Goal: Task Accomplishment & Management: Use online tool/utility

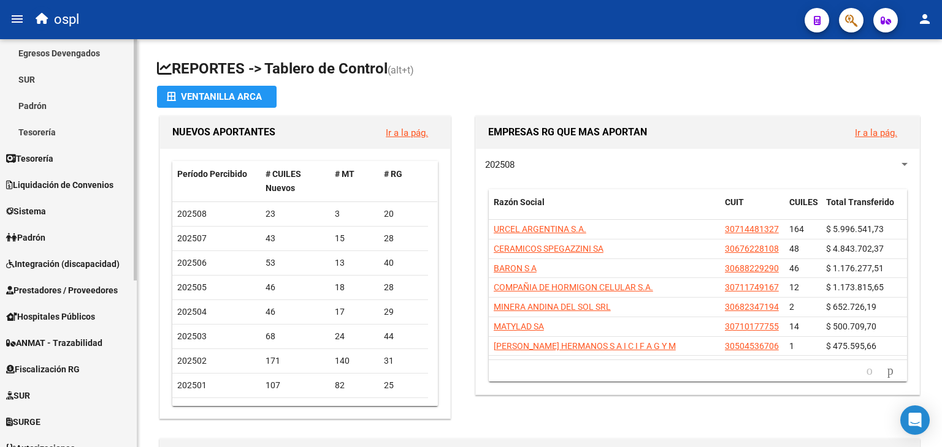
scroll to position [110, 0]
click at [82, 292] on span "Prestadores / Proveedores" at bounding box center [62, 289] width 112 height 13
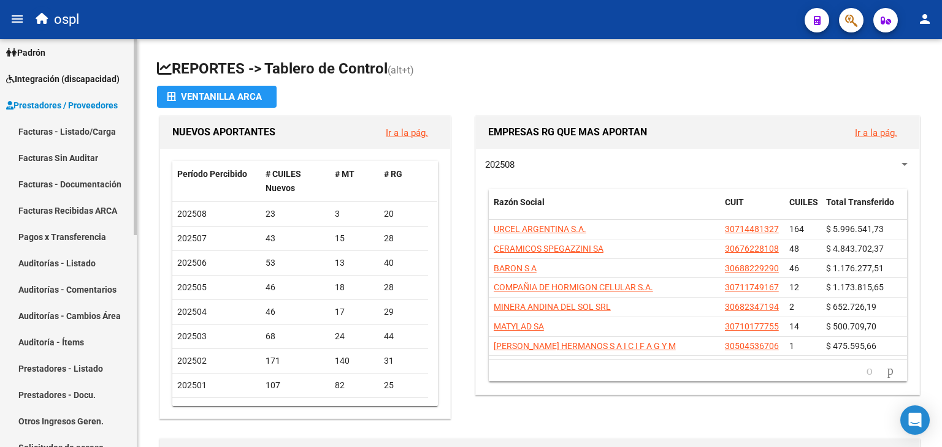
click at [93, 126] on link "Facturas - Listado/Carga" at bounding box center [68, 131] width 137 height 26
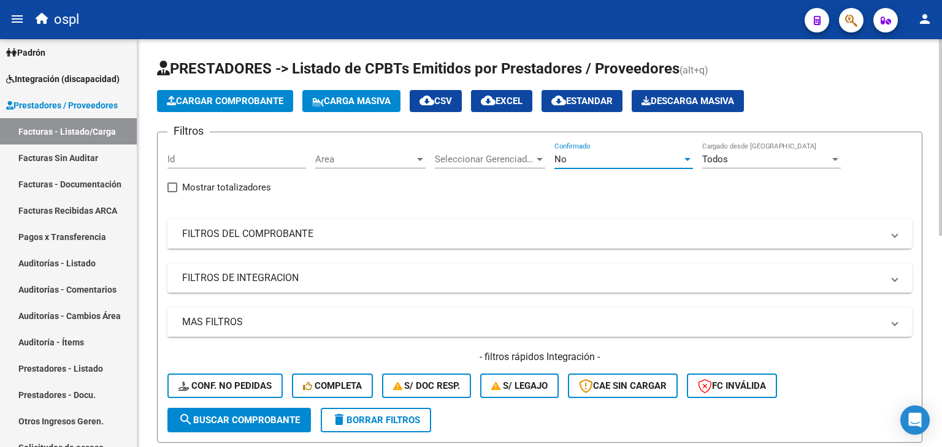
click at [607, 160] on div "No" at bounding box center [618, 159] width 128 height 11
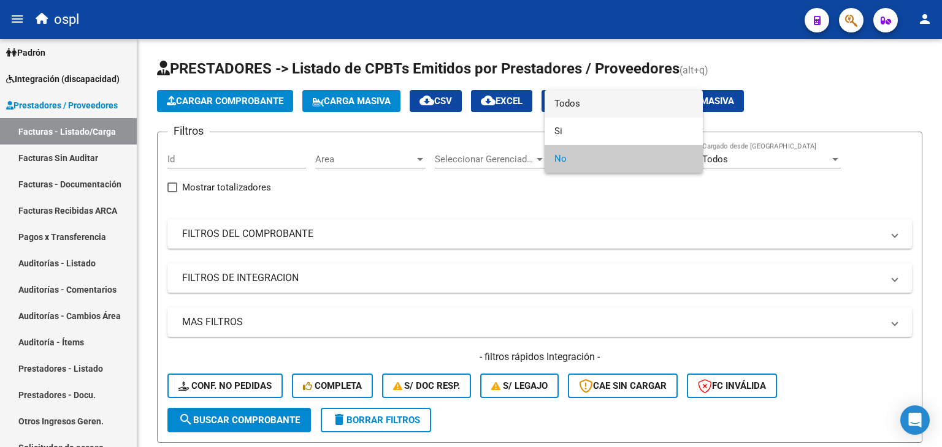
click at [574, 107] on span "Todos" at bounding box center [623, 104] width 139 height 28
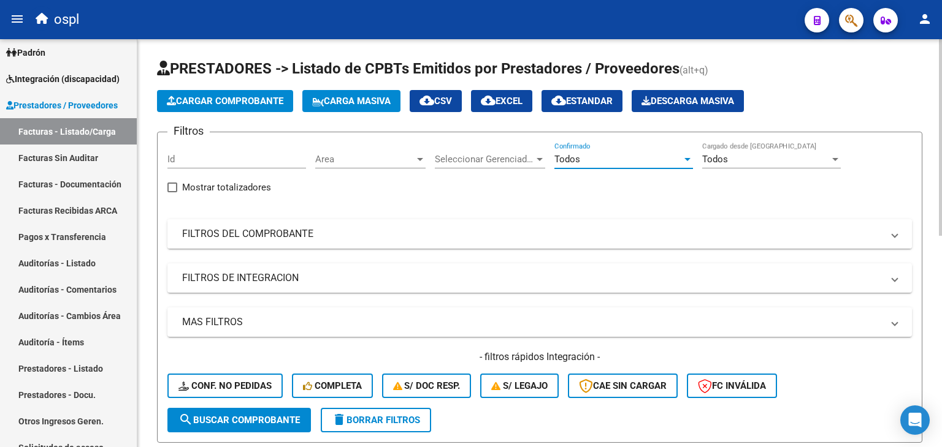
click at [468, 234] on mat-panel-title "FILTROS DEL COMPROBANTE" at bounding box center [532, 233] width 700 height 13
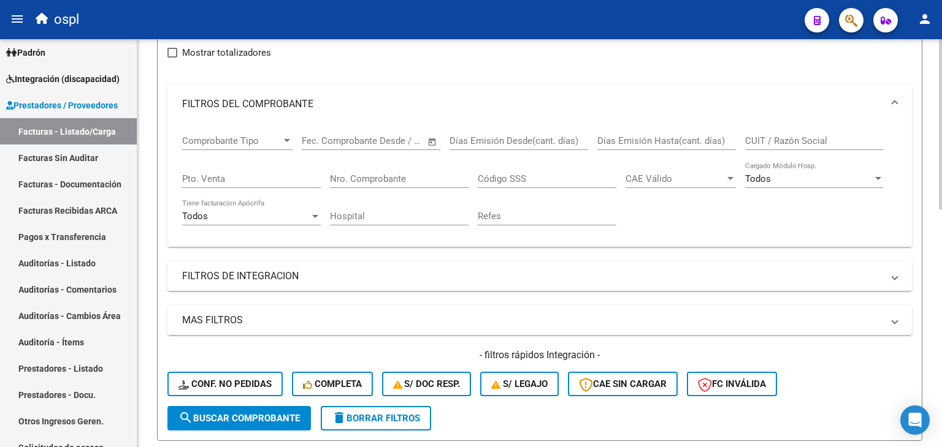
scroll to position [147, 0]
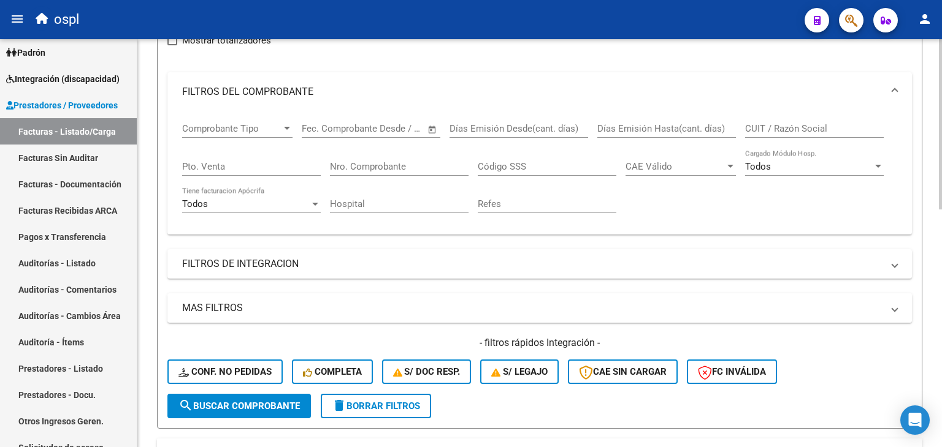
click at [316, 305] on mat-panel-title "MAS FILTROS" at bounding box center [532, 308] width 700 height 13
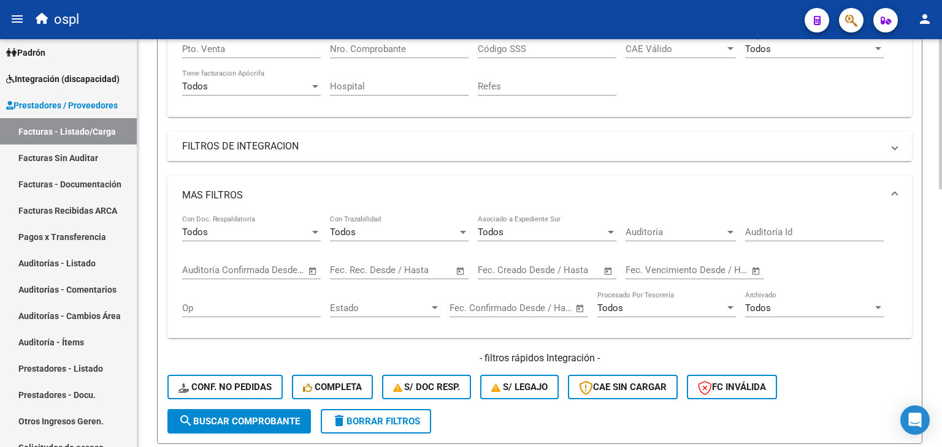
scroll to position [266, 0]
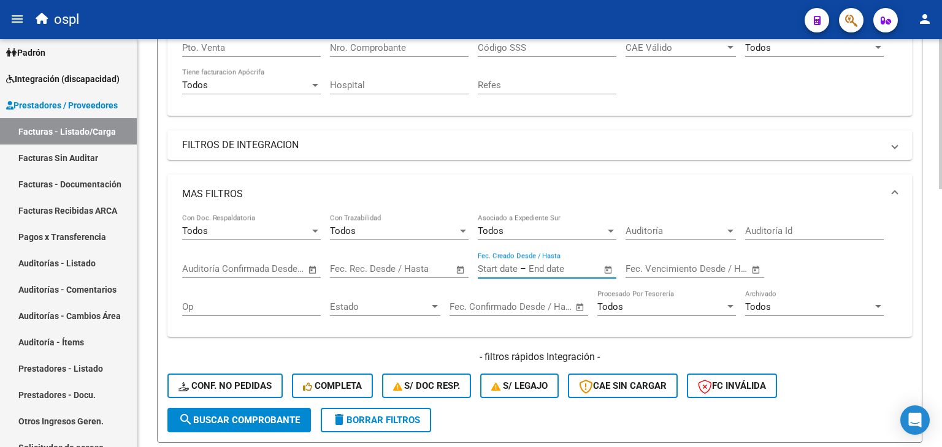
click at [549, 268] on input "text" at bounding box center [557, 269] width 59 height 11
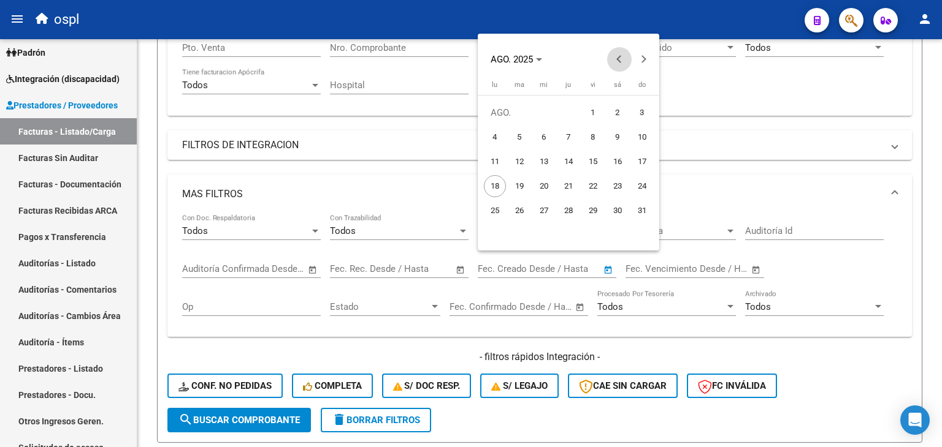
click at [617, 58] on button "Previous month" at bounding box center [619, 59] width 25 height 25
click at [486, 191] on span "14" at bounding box center [495, 186] width 22 height 22
type input "[DATE]"
click at [644, 59] on button "Next month" at bounding box center [643, 59] width 25 height 25
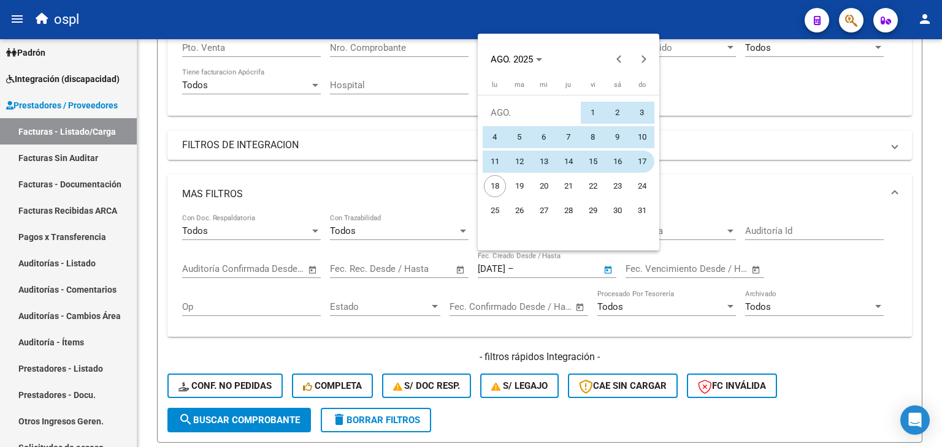
click at [641, 158] on span "17" at bounding box center [642, 162] width 22 height 22
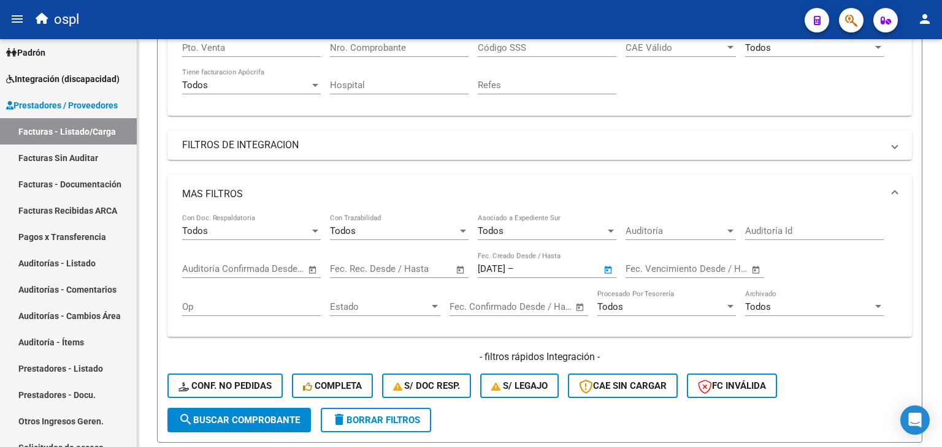
type input "[DATE]"
click at [267, 417] on span "search Buscar Comprobante" at bounding box center [238, 420] width 121 height 11
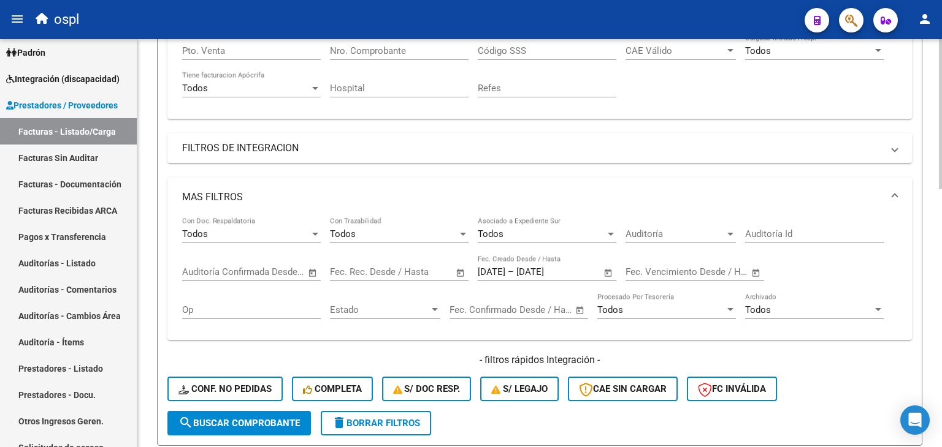
scroll to position [0, 0]
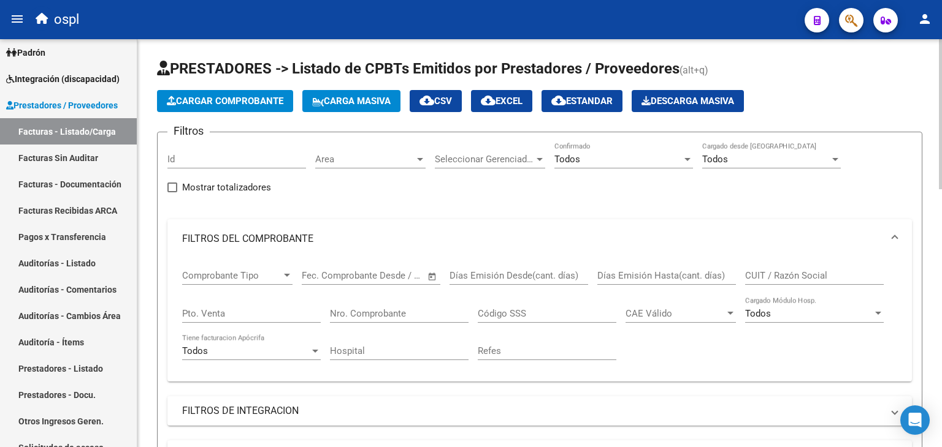
click at [527, 108] on button "cloud_download EXCEL" at bounding box center [501, 101] width 61 height 22
